Goal: Task Accomplishment & Management: Manage account settings

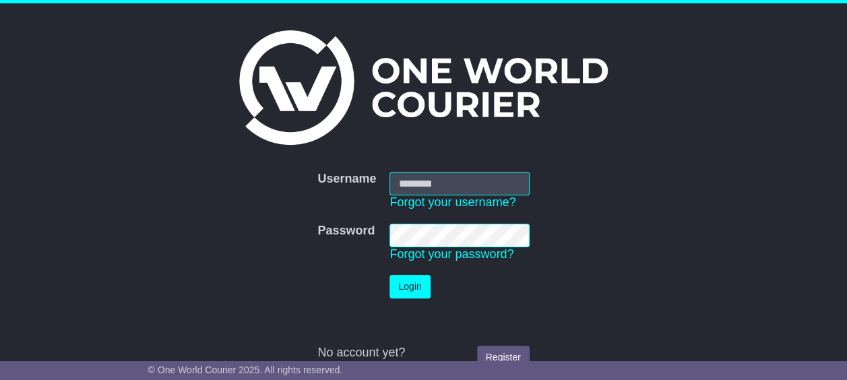
type input "**********"
click at [389, 275] on button "Login" at bounding box center [409, 287] width 40 height 24
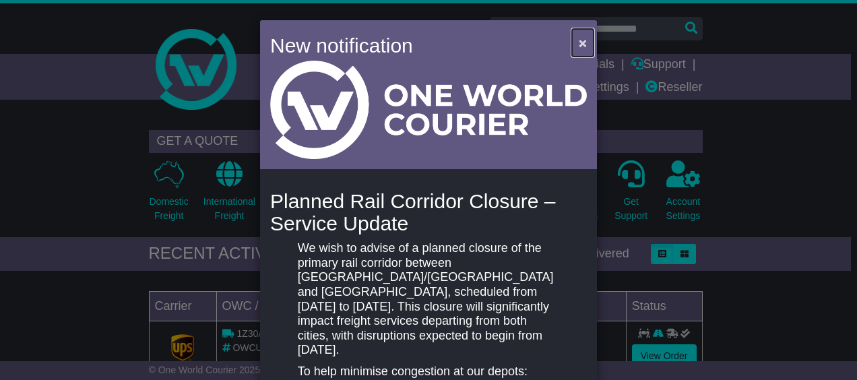
click at [582, 40] on span "×" at bounding box center [583, 42] width 8 height 15
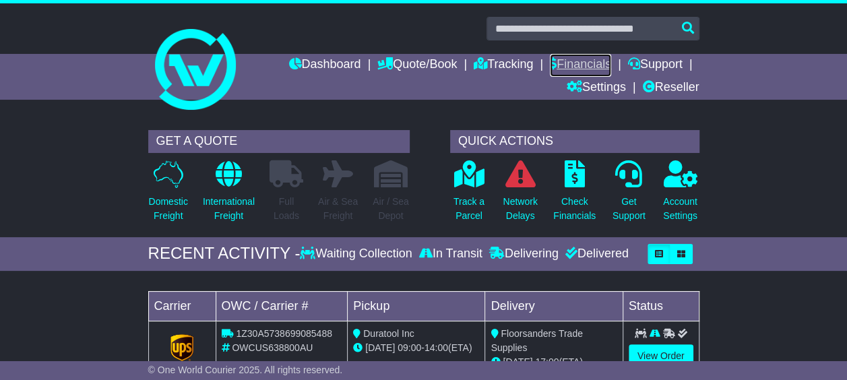
click at [562, 61] on link "Financials" at bounding box center [580, 65] width 61 height 23
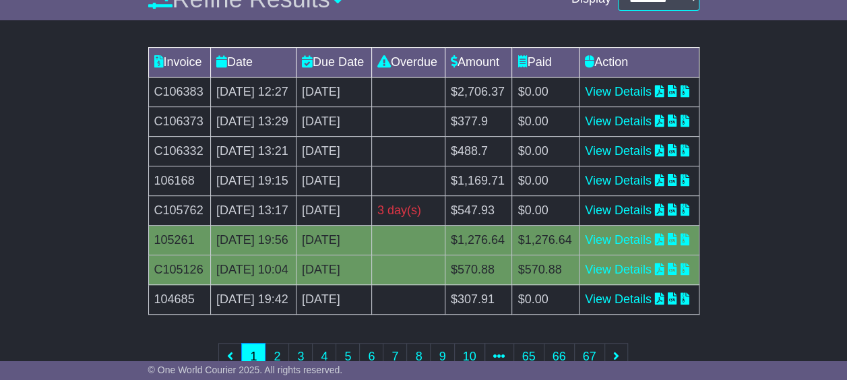
scroll to position [270, 0]
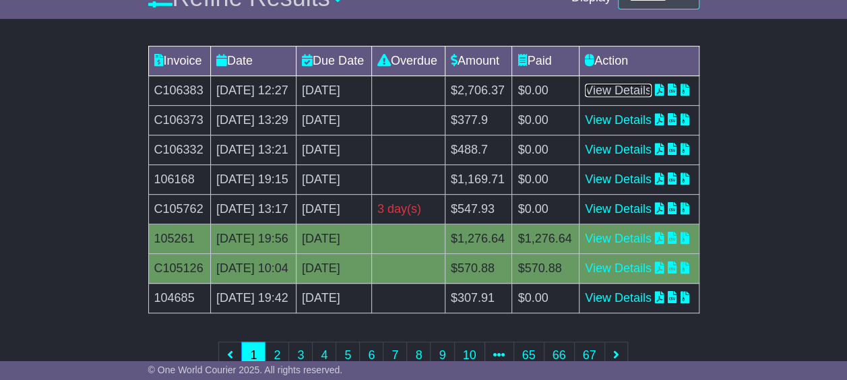
click at [636, 97] on link "View Details" at bounding box center [618, 90] width 67 height 13
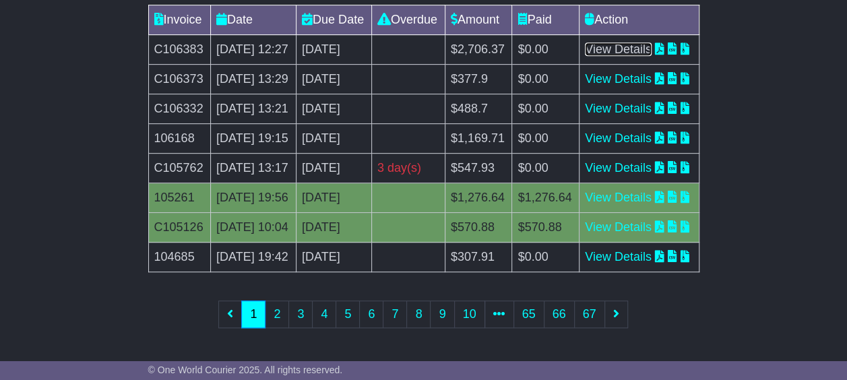
scroll to position [404, 0]
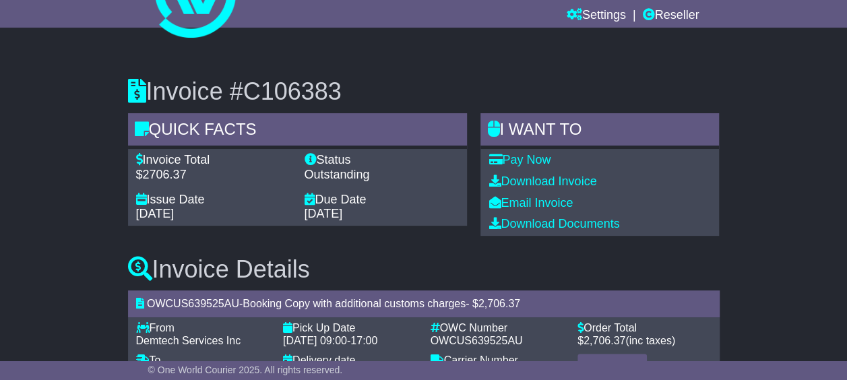
scroll to position [119, 0]
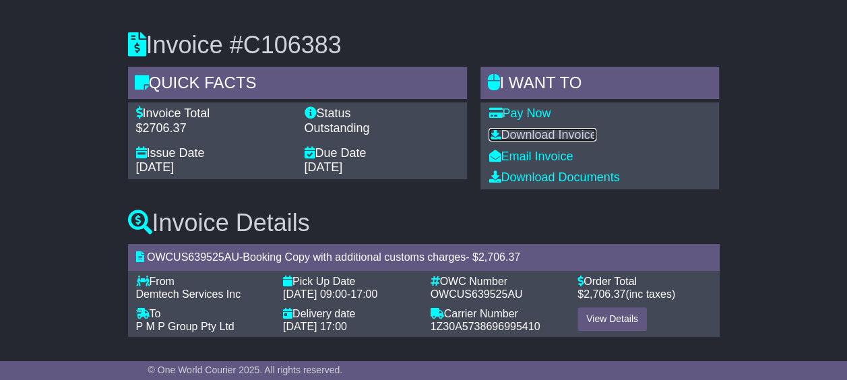
click at [564, 131] on link "Download Invoice" at bounding box center [543, 134] width 108 height 13
